Goal: Find specific fact: Find specific fact

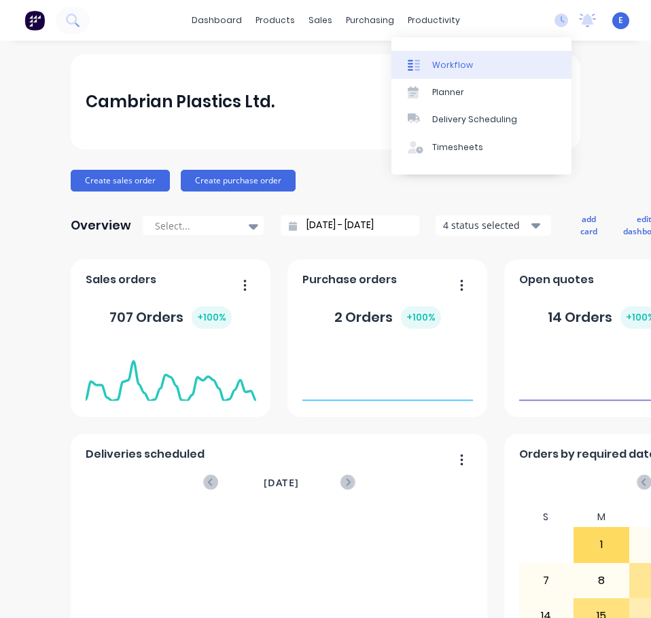
click at [455, 62] on div "Workflow" at bounding box center [452, 65] width 41 height 12
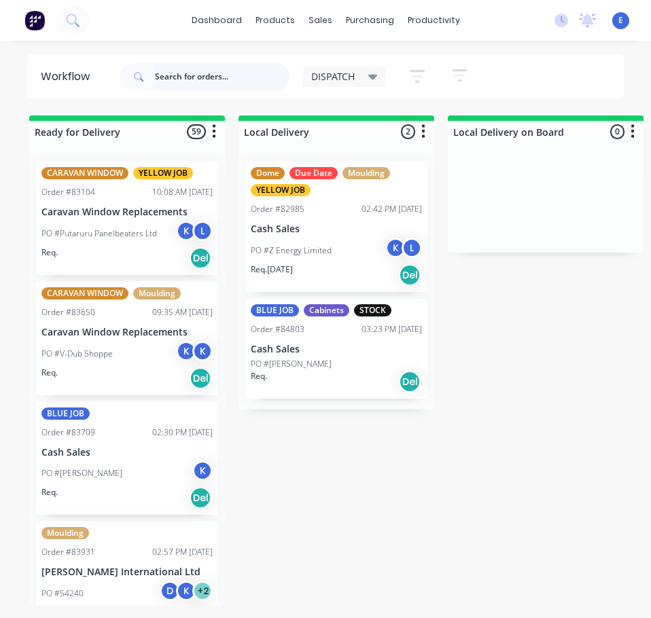
click at [241, 89] on input "text" at bounding box center [222, 76] width 135 height 27
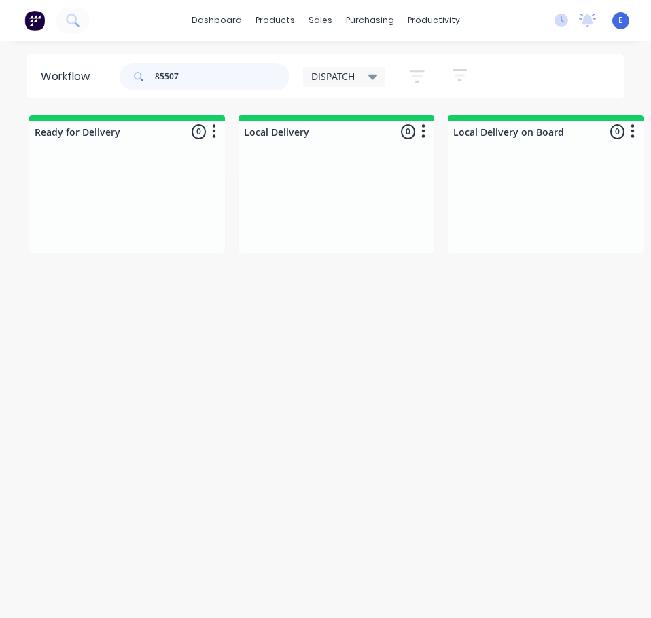
click at [167, 79] on input "85507" at bounding box center [222, 76] width 135 height 27
type input "85507"
click at [73, 22] on icon at bounding box center [72, 20] width 13 height 13
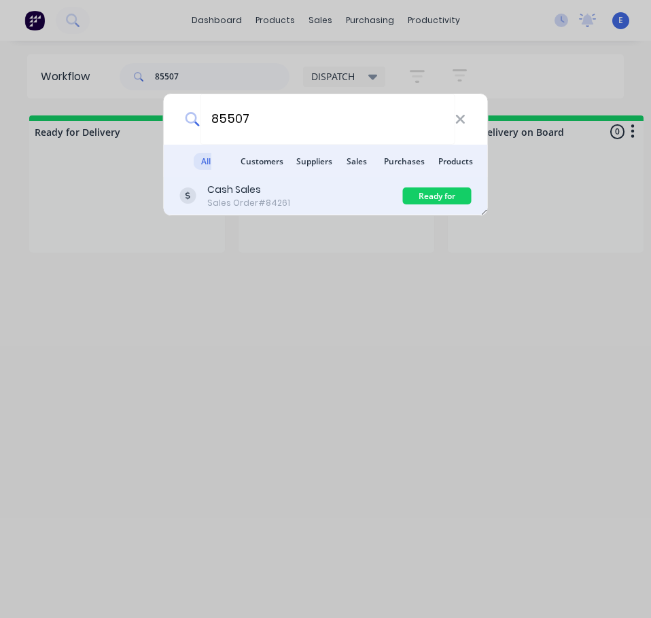
type input "85507"
click at [303, 201] on div "Cash Sales Sales Order #84261" at bounding box center [291, 196] width 223 height 27
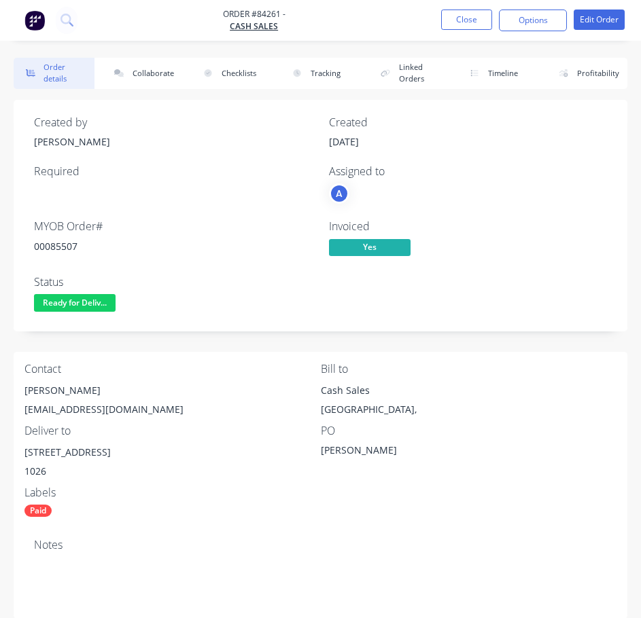
click at [43, 393] on div "[PERSON_NAME]" at bounding box center [172, 390] width 296 height 19
drag, startPoint x: 43, startPoint y: 393, endPoint x: 35, endPoint y: 391, distance: 8.9
click at [35, 391] on div "[PERSON_NAME]" at bounding box center [172, 390] width 296 height 19
click at [35, 392] on div "[PERSON_NAME]" at bounding box center [172, 390] width 296 height 19
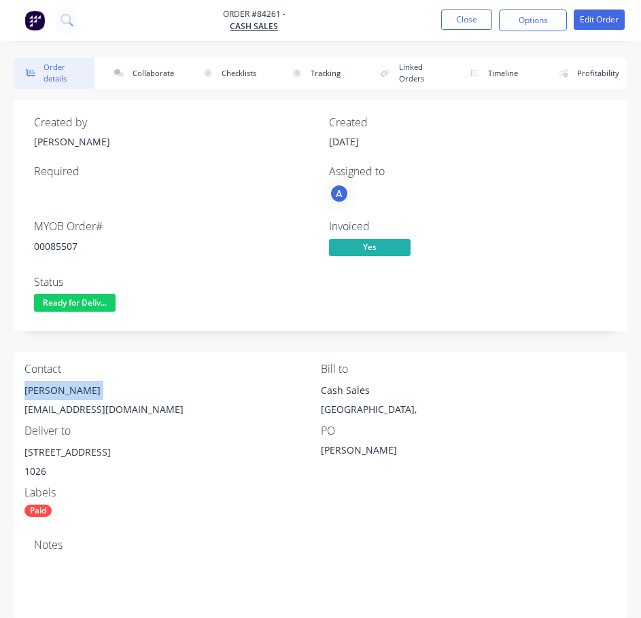
click at [35, 392] on div "[PERSON_NAME]" at bounding box center [172, 390] width 296 height 19
copy div "[PERSON_NAME]"
click at [73, 408] on div "[EMAIL_ADDRESS][DOMAIN_NAME]" at bounding box center [172, 409] width 296 height 19
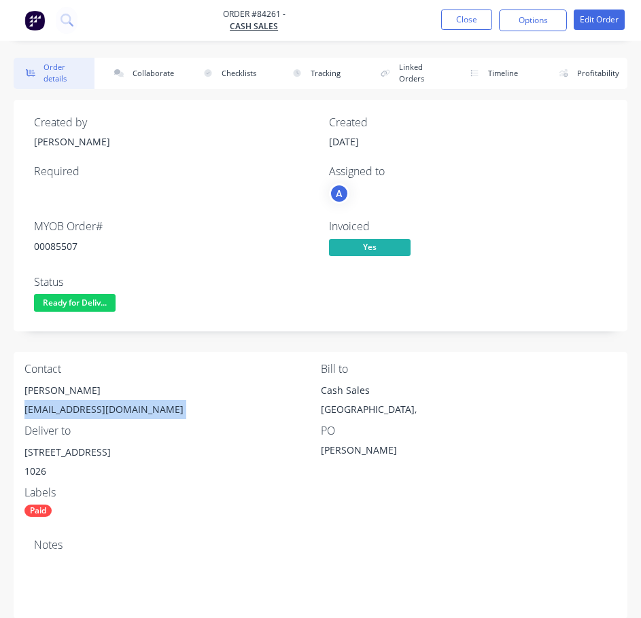
click at [73, 408] on div "[EMAIL_ADDRESS][DOMAIN_NAME]" at bounding box center [172, 409] width 296 height 19
copy div "[EMAIL_ADDRESS][DOMAIN_NAME]"
click at [76, 450] on div "[STREET_ADDRESS]" at bounding box center [172, 452] width 296 height 19
click at [77, 451] on div "[STREET_ADDRESS]" at bounding box center [172, 452] width 296 height 19
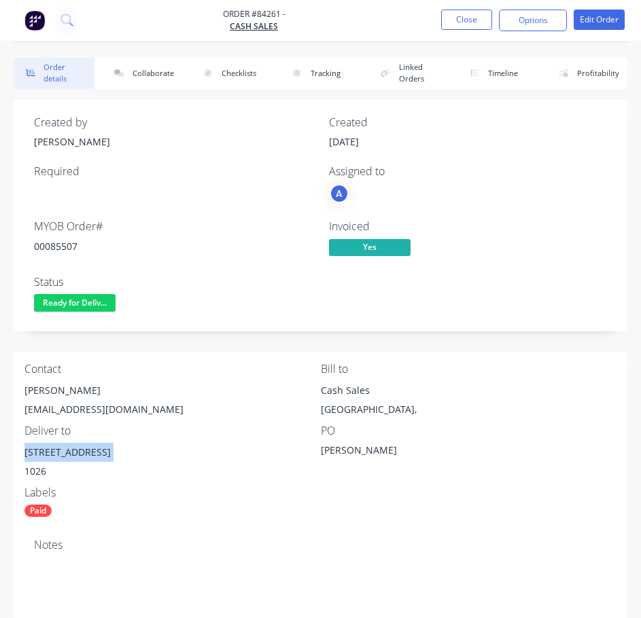
click at [77, 451] on div "[STREET_ADDRESS]" at bounding box center [172, 452] width 296 height 19
copy div "[STREET_ADDRESS]"
click at [60, 244] on div "00085507" at bounding box center [173, 246] width 279 height 14
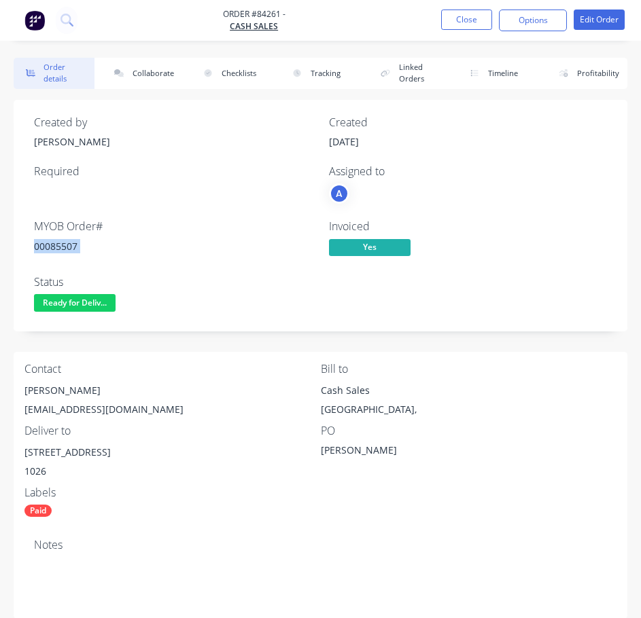
copy div "00085507"
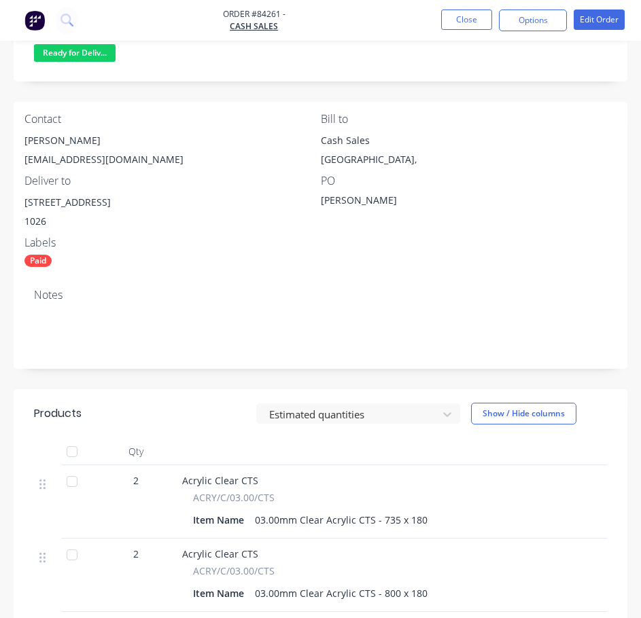
scroll to position [340, 0]
